Goal: Information Seeking & Learning: Learn about a topic

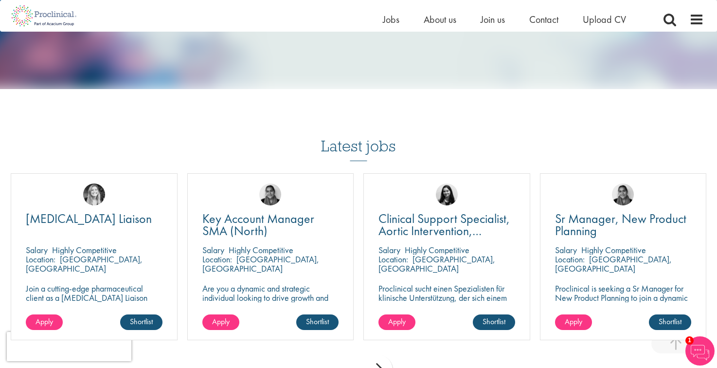
scroll to position [779, 0]
click at [390, 13] on span "Jobs" at bounding box center [391, 19] width 17 height 13
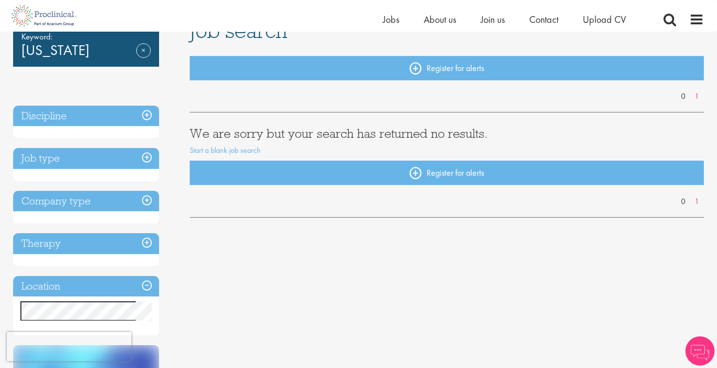
scroll to position [46, 0]
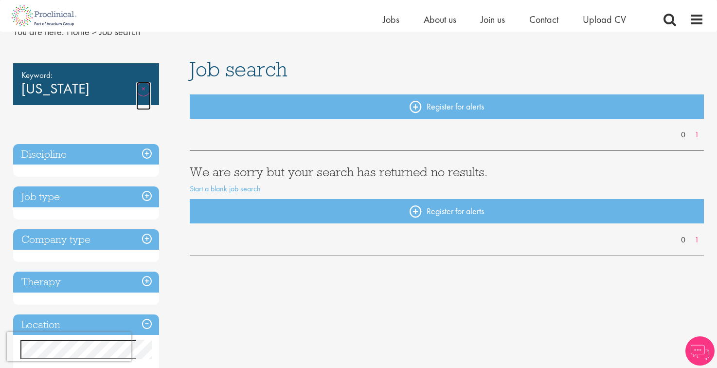
click at [143, 88] on link "Remove" at bounding box center [143, 96] width 15 height 28
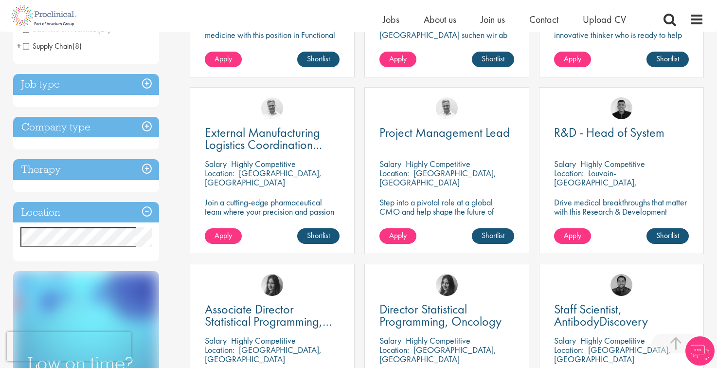
scroll to position [315, 0]
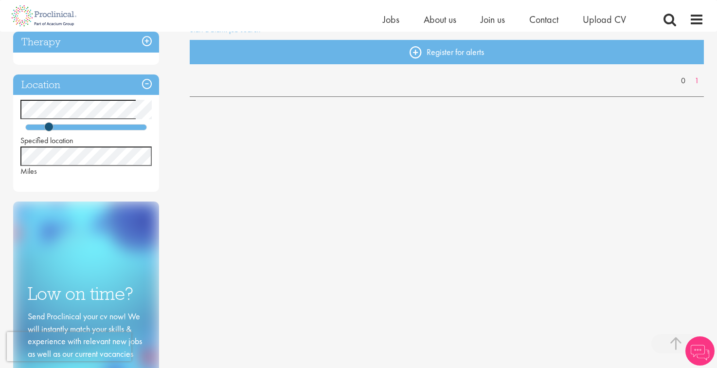
scroll to position [211, 0]
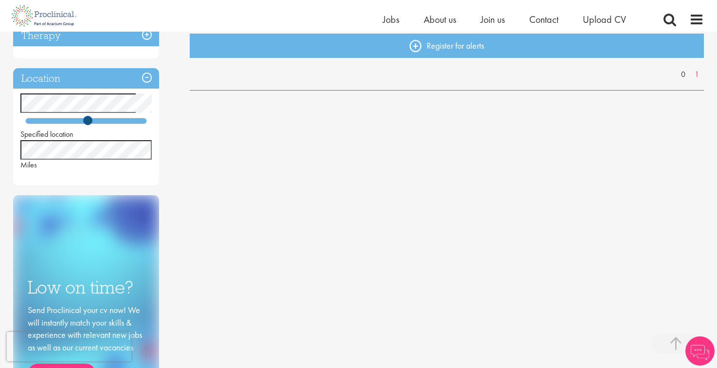
drag, startPoint x: 49, startPoint y: 124, endPoint x: 88, endPoint y: 122, distance: 38.5
click at [88, 122] on span at bounding box center [87, 120] width 9 height 9
